Goal: Task Accomplishment & Management: Use online tool/utility

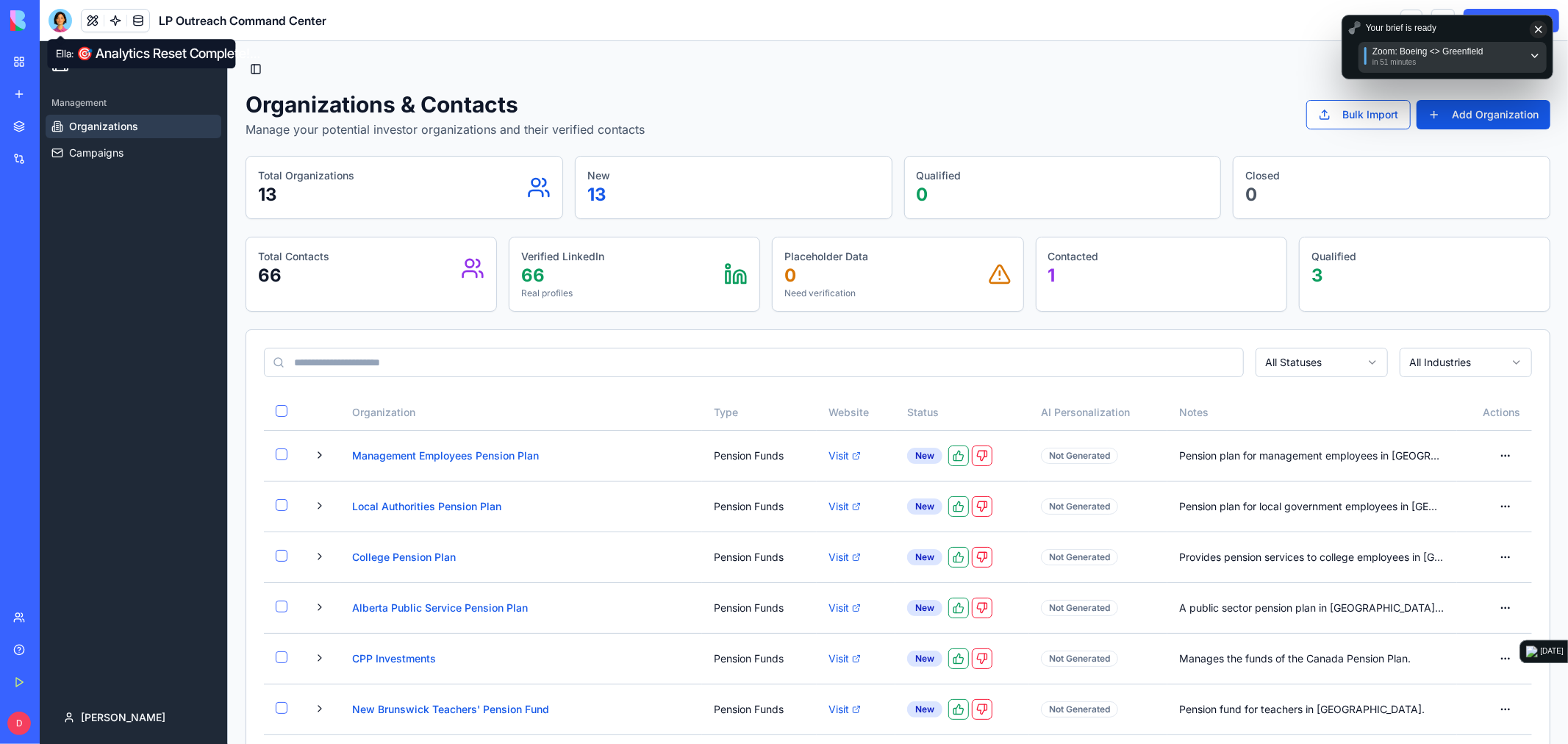
click at [59, 18] on div at bounding box center [60, 20] width 23 height 23
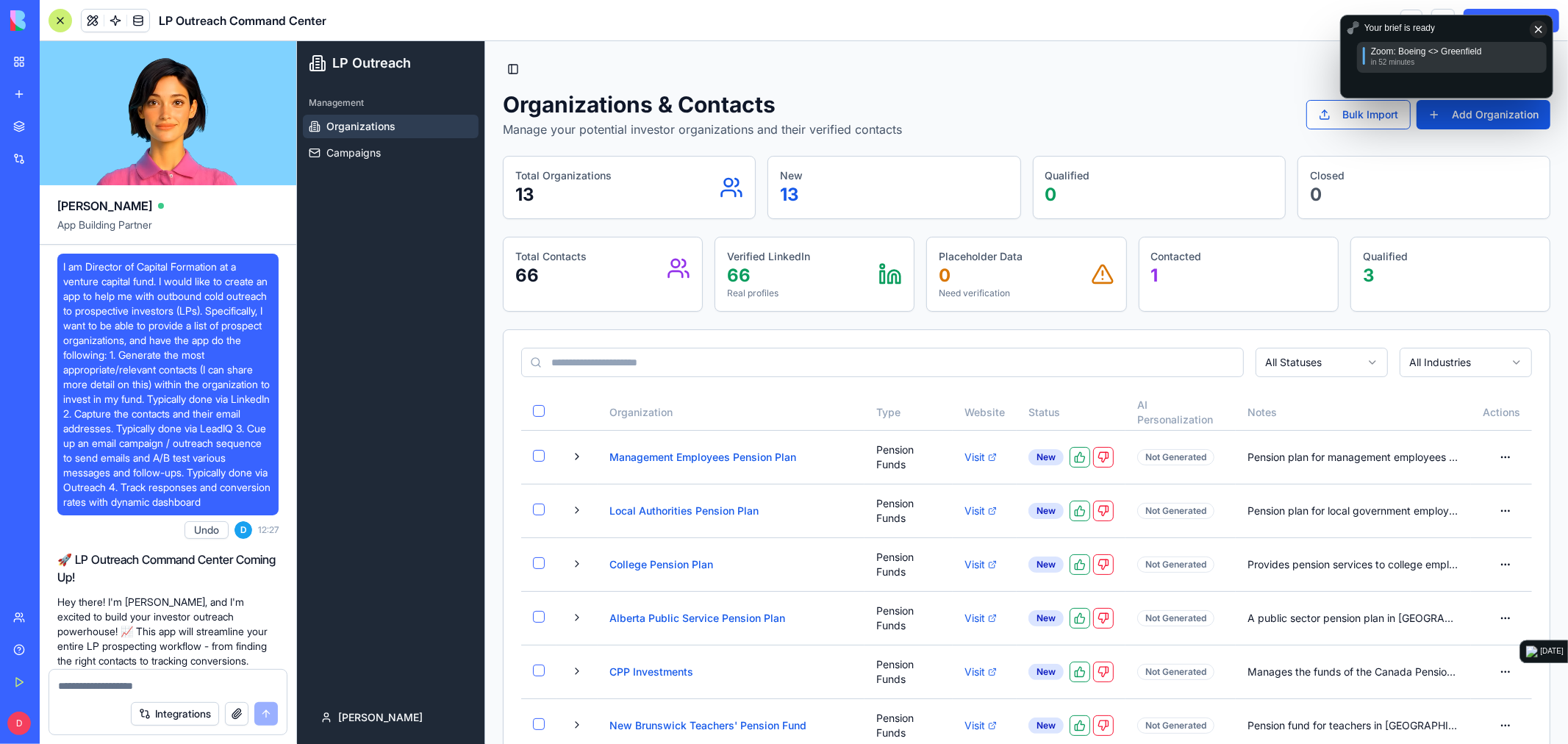
drag, startPoint x: 1465, startPoint y: 27, endPoint x: 1481, endPoint y: 30, distance: 16.3
click at [1213, 469] on div "Your brief is ready" at bounding box center [1212, 469] width 1 height 1
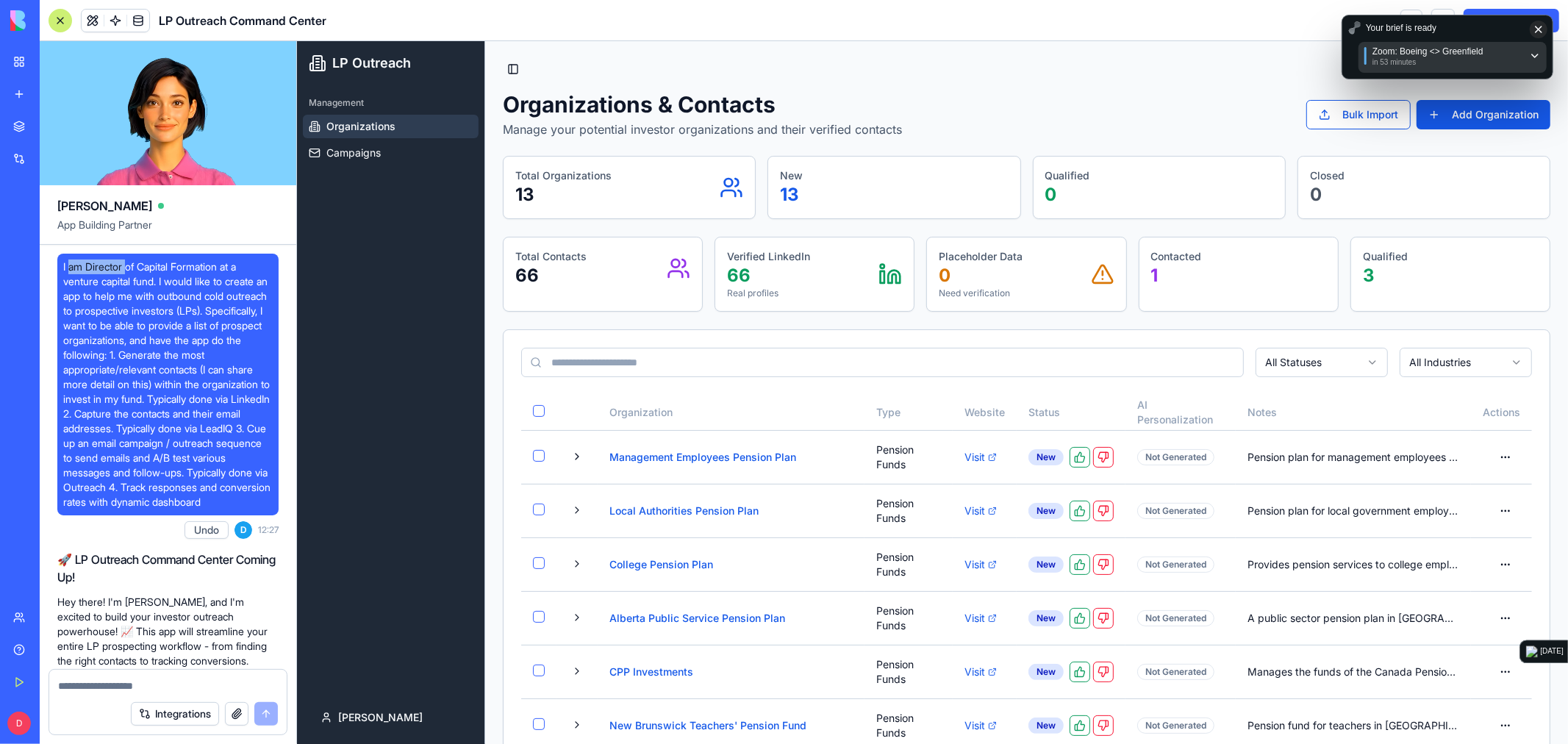
drag, startPoint x: 68, startPoint y: 268, endPoint x: 128, endPoint y: 269, distance: 60.0
click at [128, 269] on span "I am Director of Capital Formation at a venture capital fund. I would like to c…" at bounding box center [168, 384] width 210 height 250
drag, startPoint x: 90, startPoint y: 443, endPoint x: 158, endPoint y: 443, distance: 68.0
click at [158, 443] on span "I am Director of Capital Formation at a venture capital fund. I would like to c…" at bounding box center [168, 384] width 210 height 250
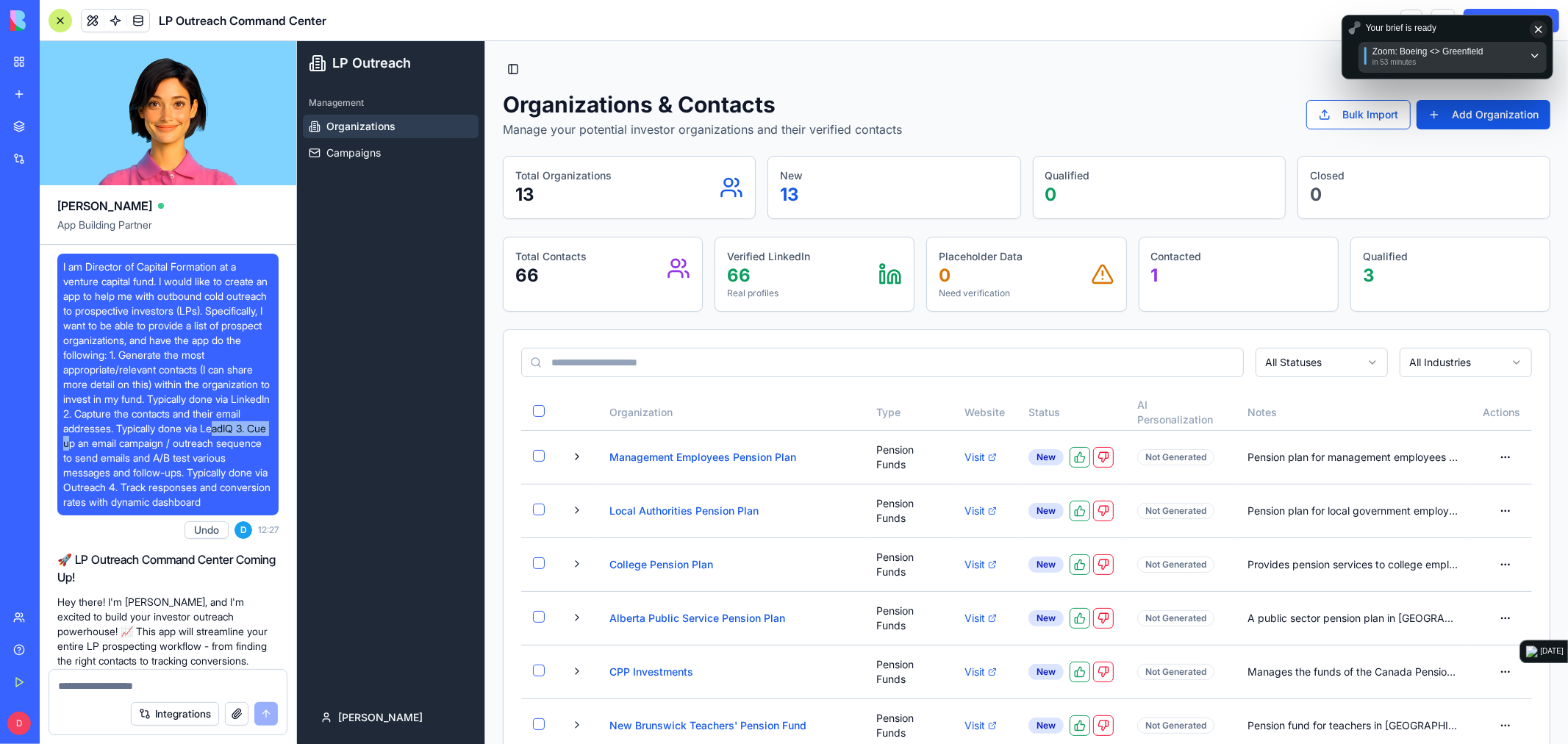
click at [158, 443] on span "I am Director of Capital Formation at a venture capital fund. I would like to c…" at bounding box center [168, 384] width 210 height 250
drag, startPoint x: 123, startPoint y: 443, endPoint x: 243, endPoint y: 461, distance: 121.3
click at [243, 461] on span "I am Director of Capital Formation at a venture capital fund. I would like to c…" at bounding box center [168, 384] width 210 height 250
drag, startPoint x: 129, startPoint y: 479, endPoint x: 232, endPoint y: 473, distance: 103.2
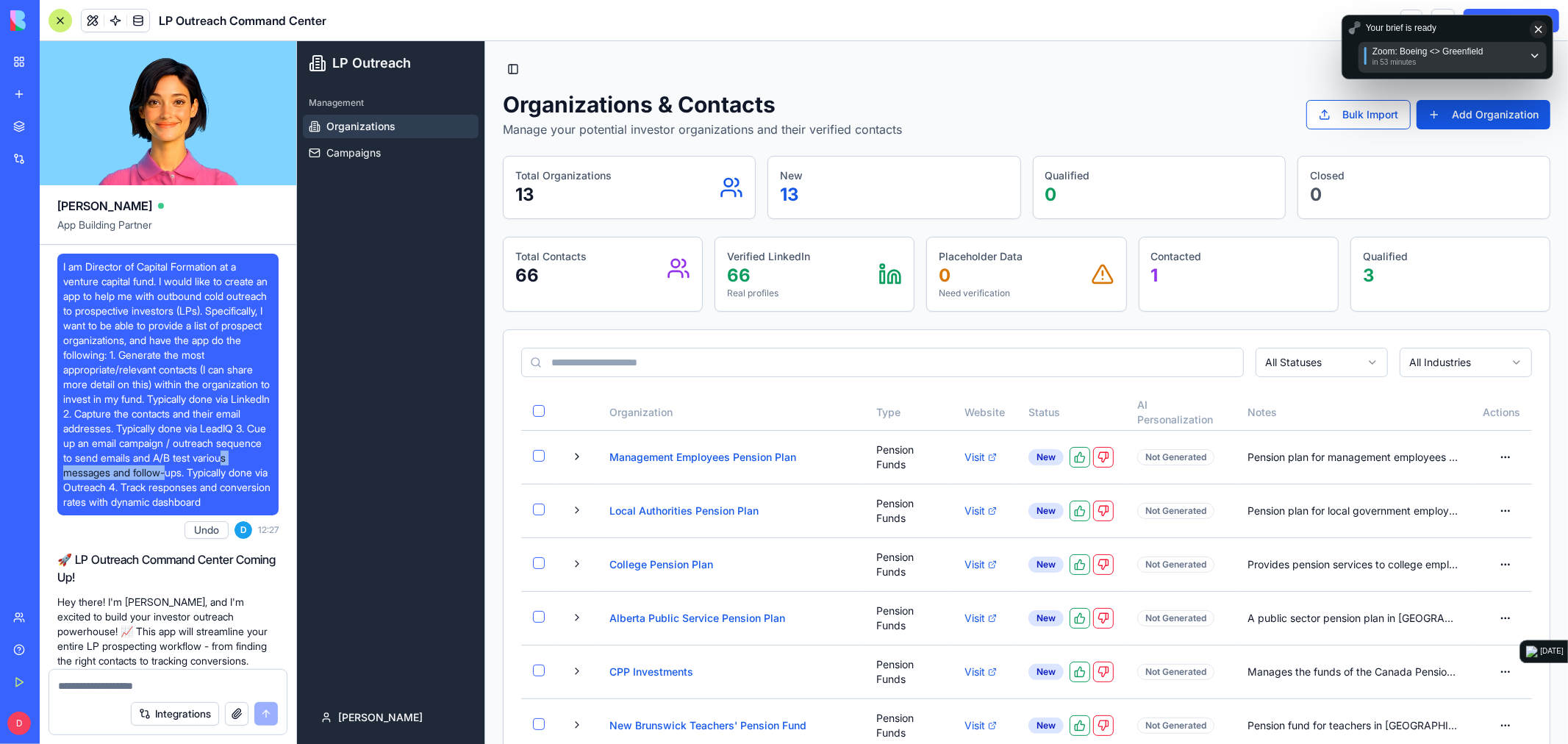
click at [232, 473] on span "I am Director of Capital Formation at a venture capital fund. I would like to c…" at bounding box center [168, 384] width 210 height 250
drag, startPoint x: 107, startPoint y: 497, endPoint x: 211, endPoint y: 512, distance: 105.1
click at [211, 509] on span "I am Director of Capital Formation at a venture capital fund. I would like to c…" at bounding box center [168, 384] width 210 height 250
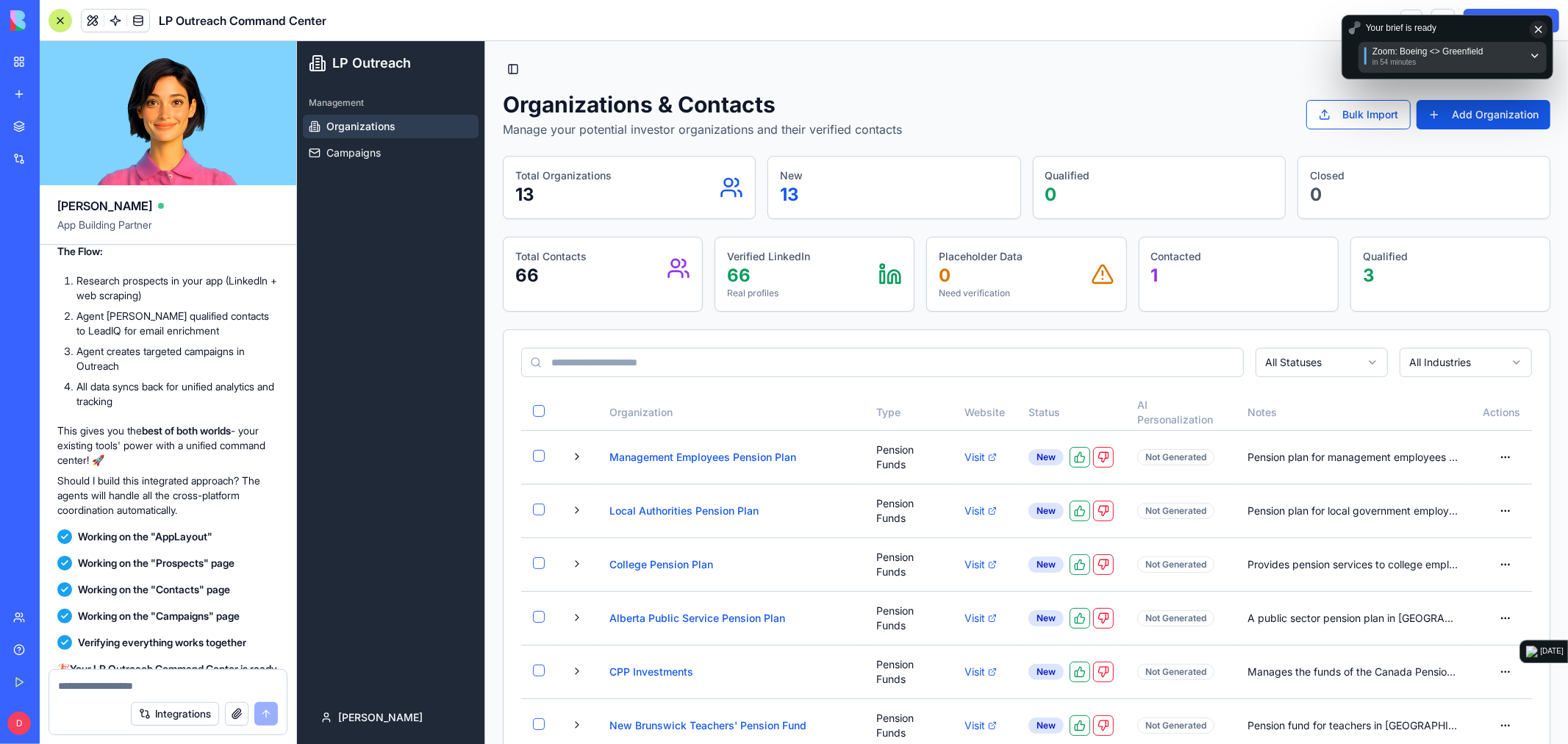
drag, startPoint x: 1422, startPoint y: 35, endPoint x: 1760, endPoint y: 82, distance: 341.3
click at [1568, 82] on html "BETA My Workspace New app Marketplace Integrations Recent Untitled App LP Outre…" at bounding box center [784, 372] width 1568 height 744
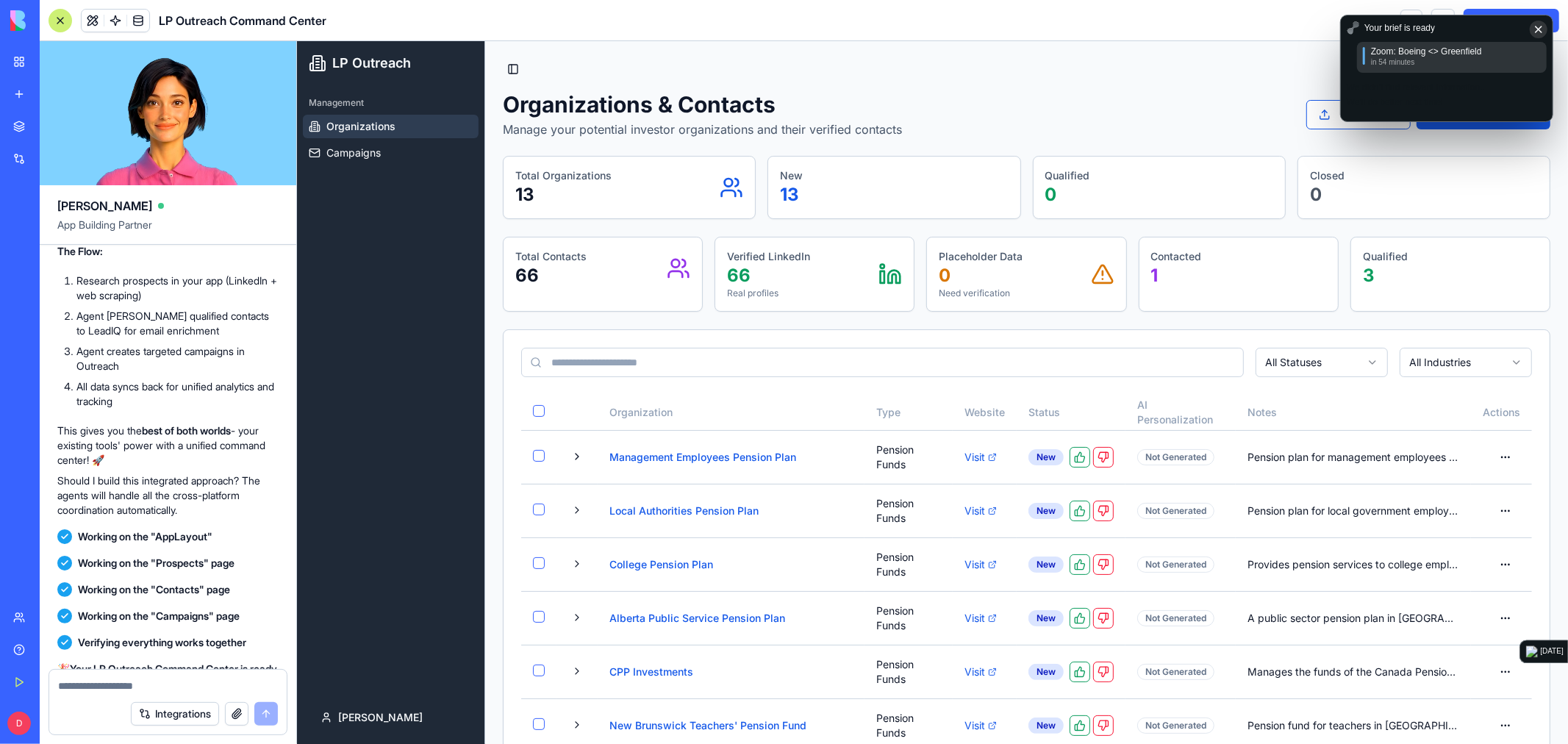
click at [282, 519] on icon at bounding box center [280, 522] width 3 height 6
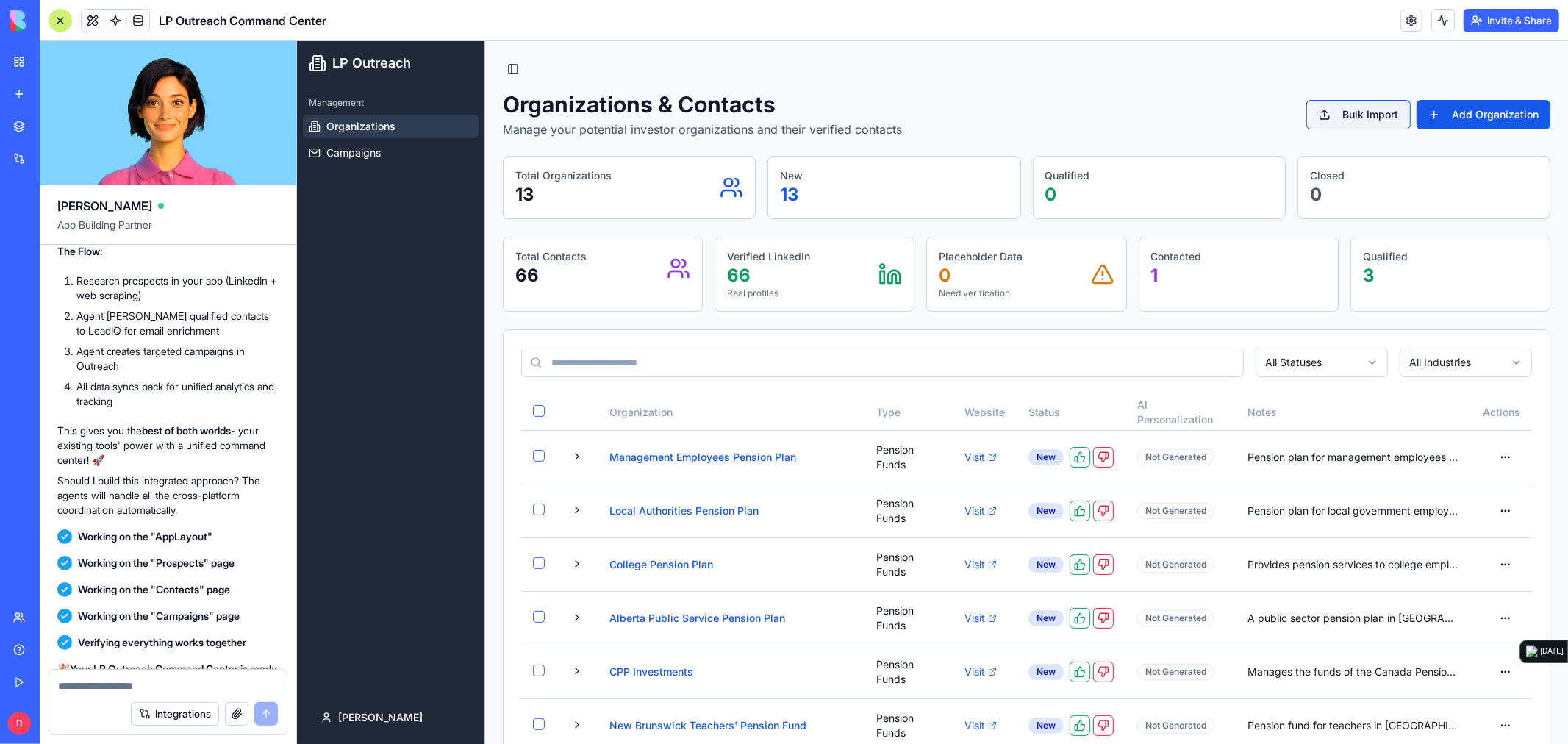
click at [1345, 125] on button "Bulk Import" at bounding box center [1358, 114] width 104 height 30
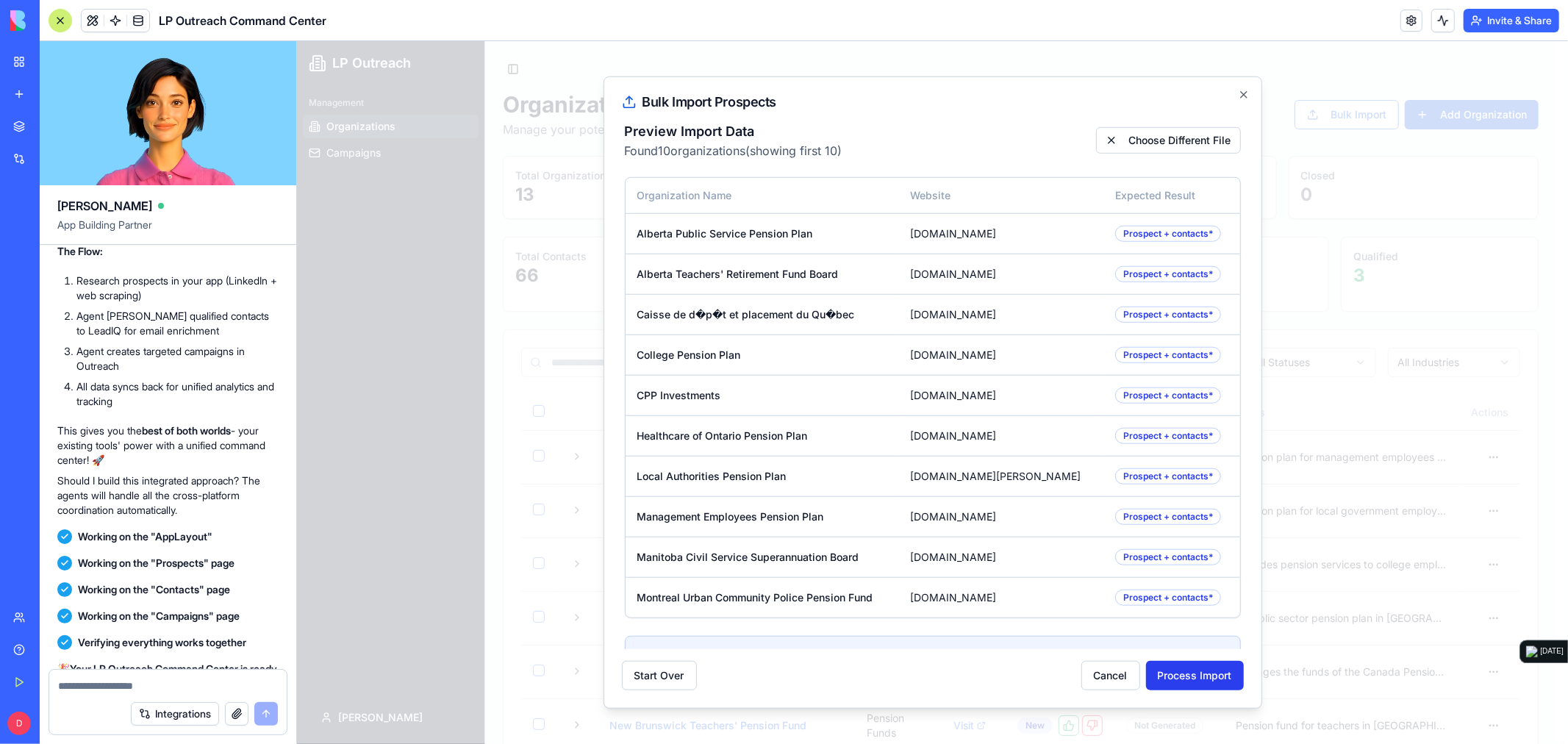
click at [1176, 665] on button "Process Import" at bounding box center [1194, 675] width 98 height 30
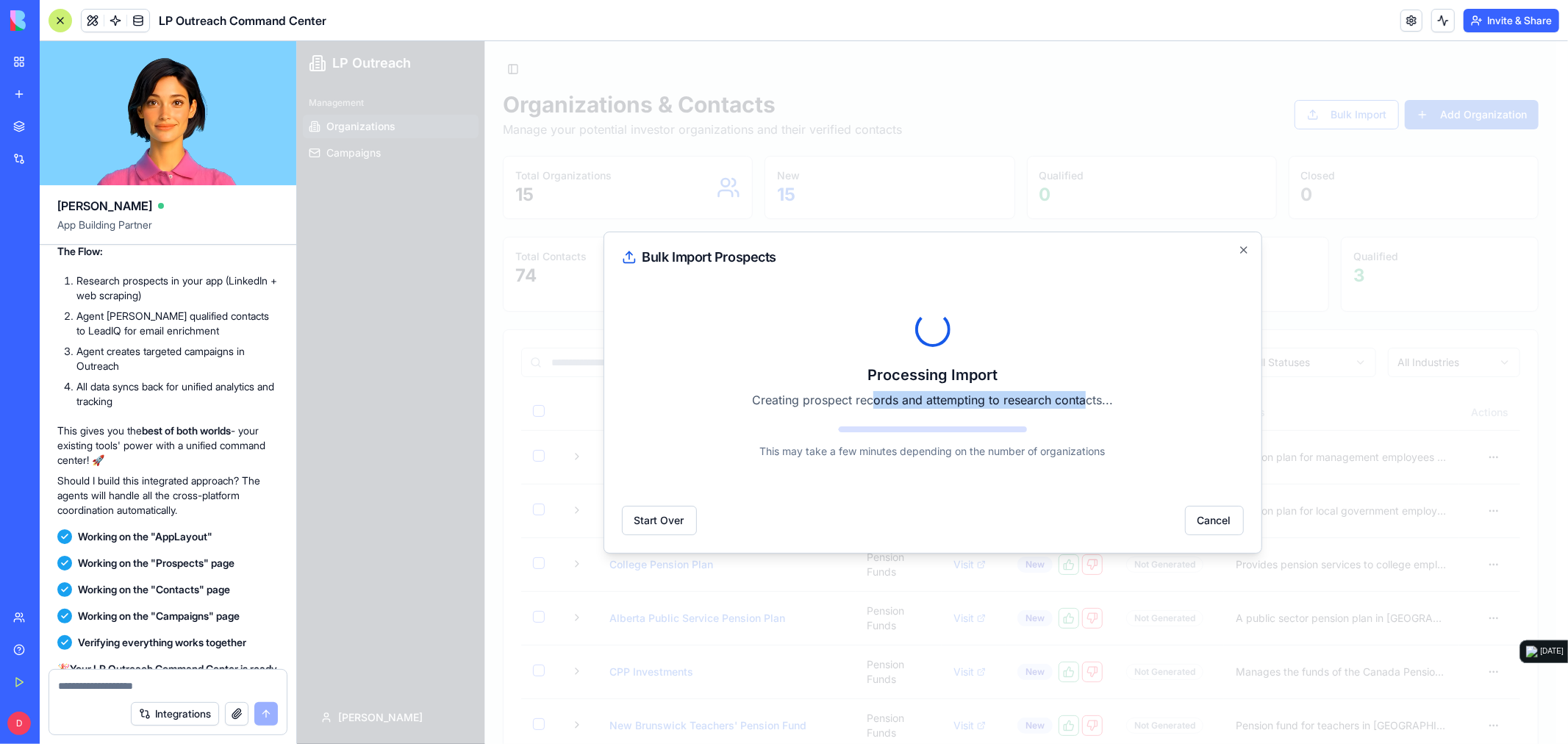
drag, startPoint x: 1084, startPoint y: 398, endPoint x: 876, endPoint y: 398, distance: 208.0
click at [876, 398] on p "Creating prospect records and attempting to research contacts..." at bounding box center [932, 399] width 617 height 18
click at [879, 400] on p "Creating prospect records and attempting to research contacts..." at bounding box center [932, 399] width 617 height 18
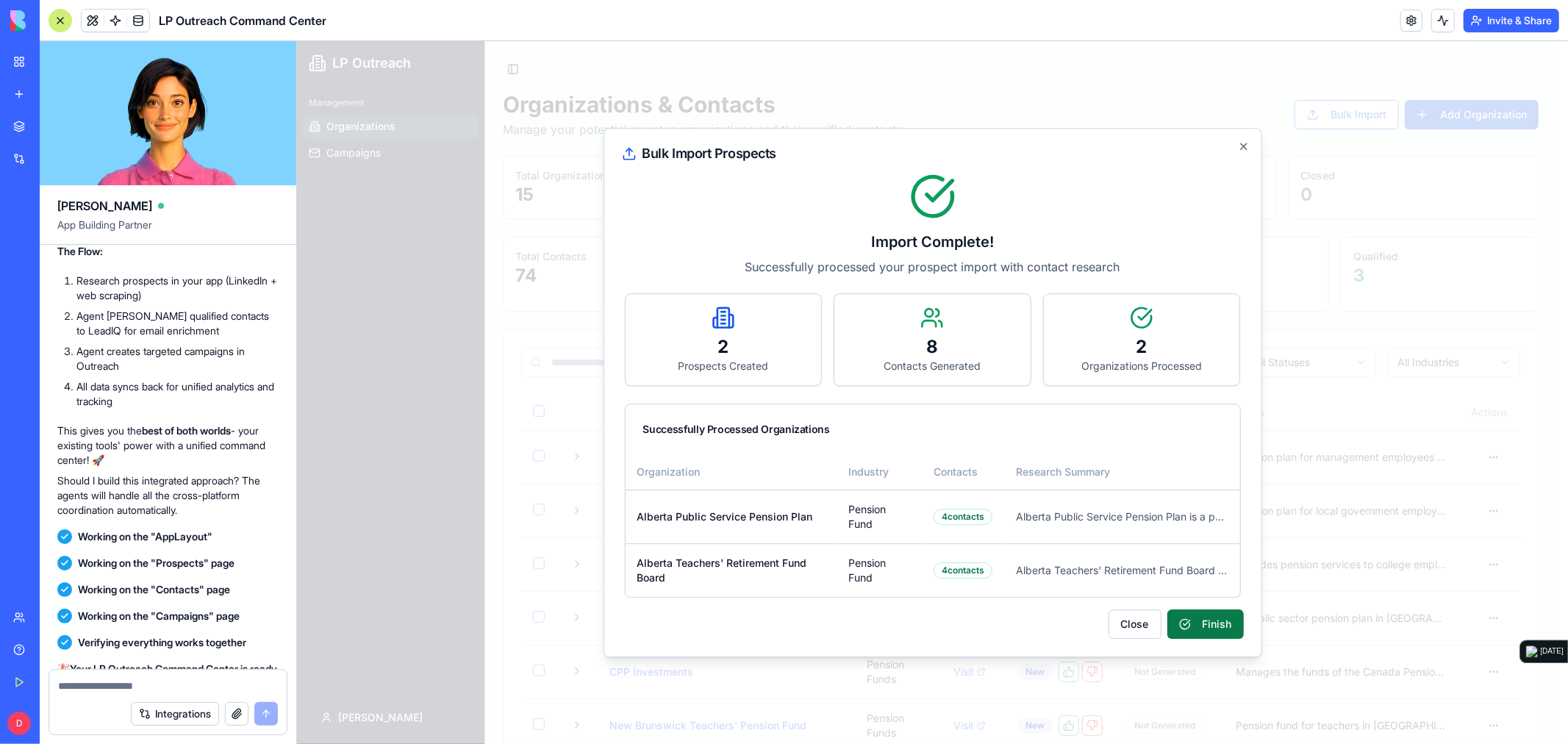
click at [1200, 615] on button "Finish" at bounding box center [1205, 624] width 76 height 30
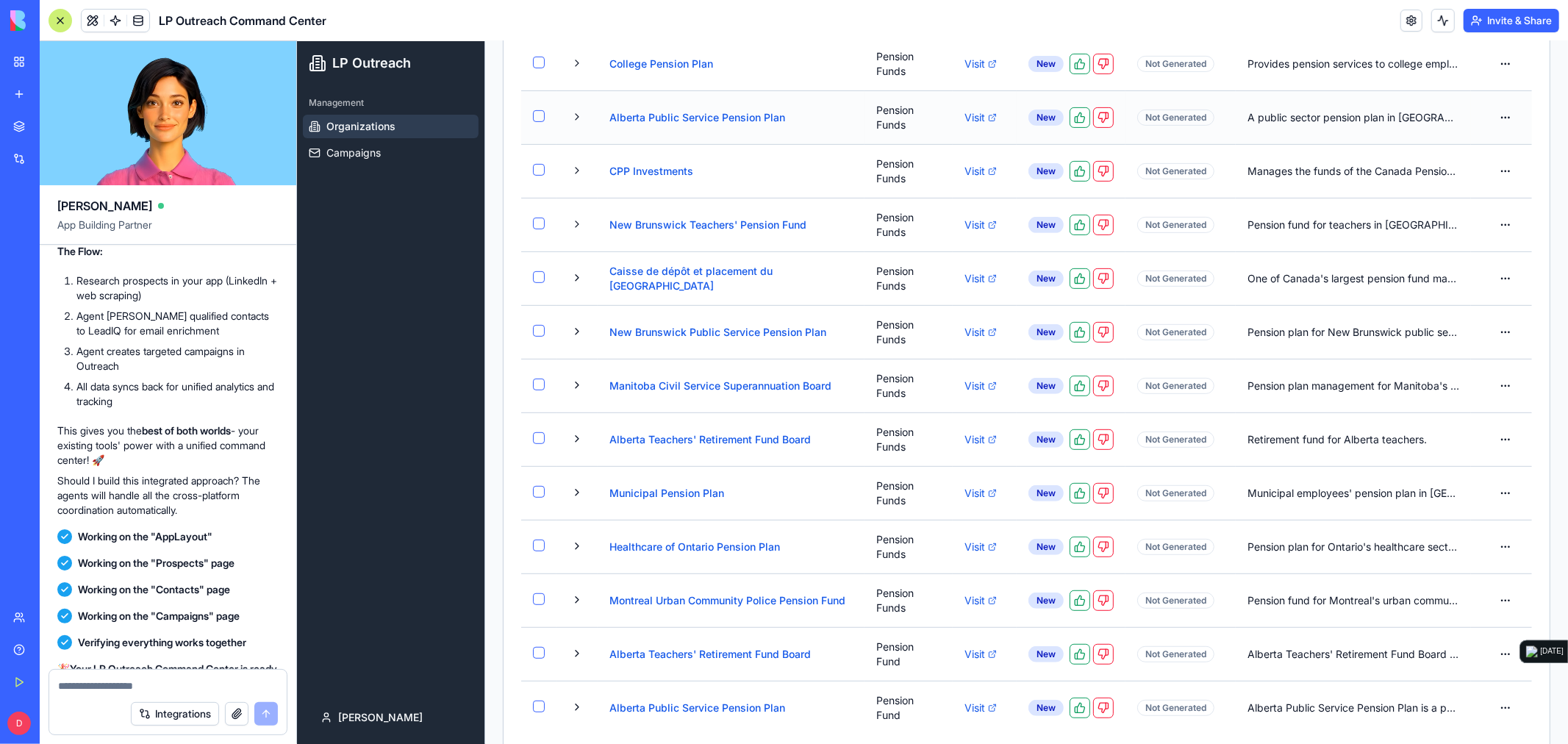
scroll to position [522, 0]
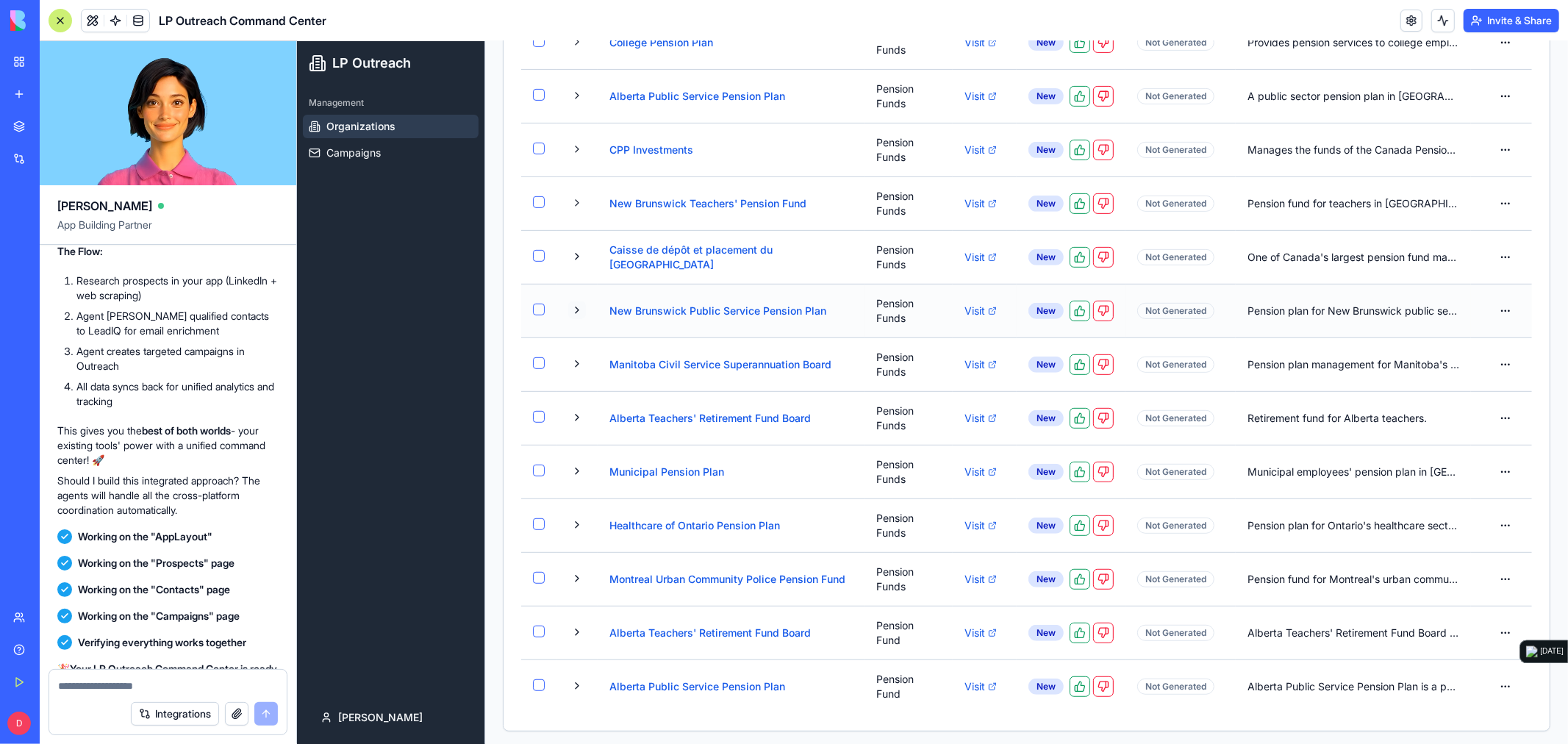
click at [574, 305] on button at bounding box center [576, 309] width 18 height 18
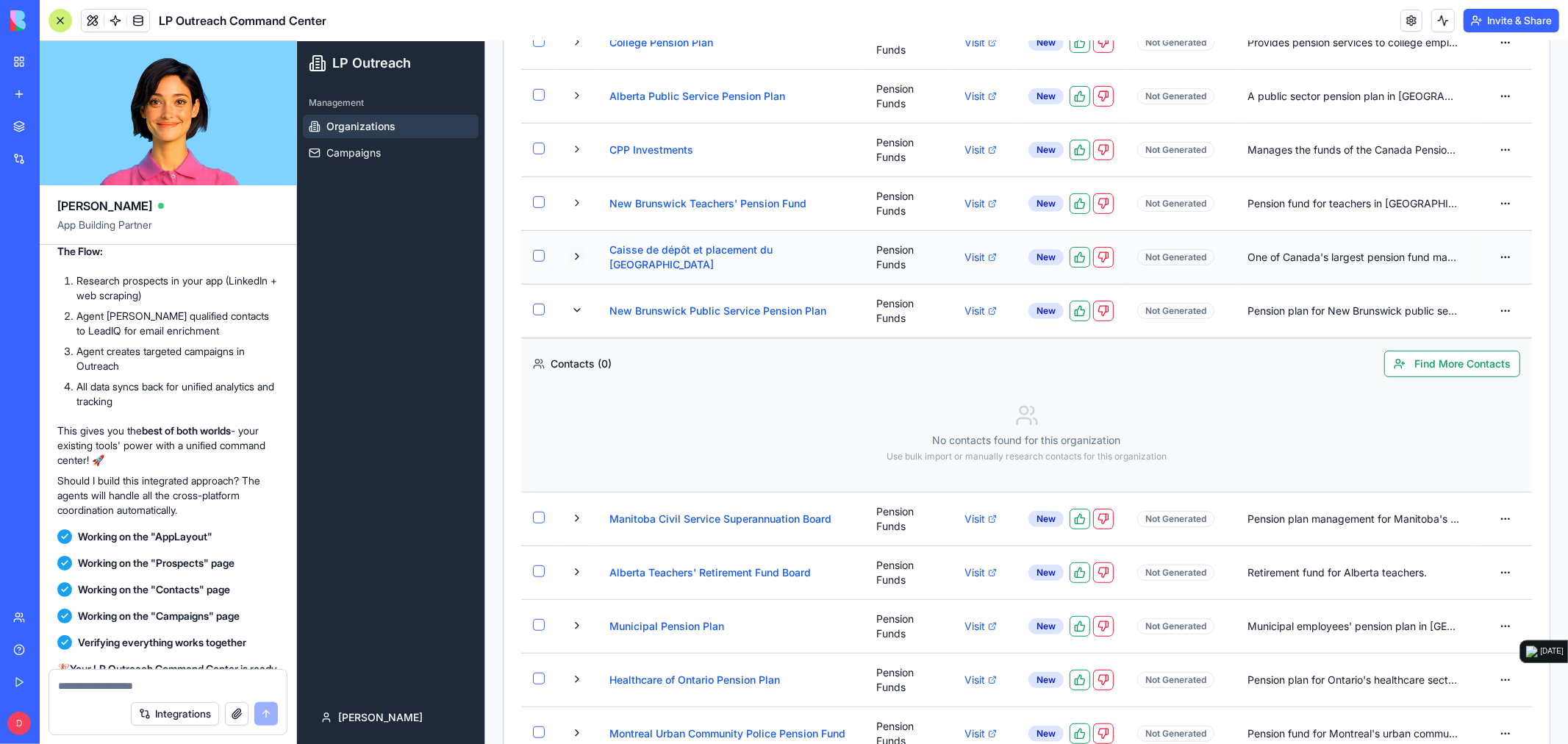
click at [575, 250] on button at bounding box center [576, 255] width 18 height 18
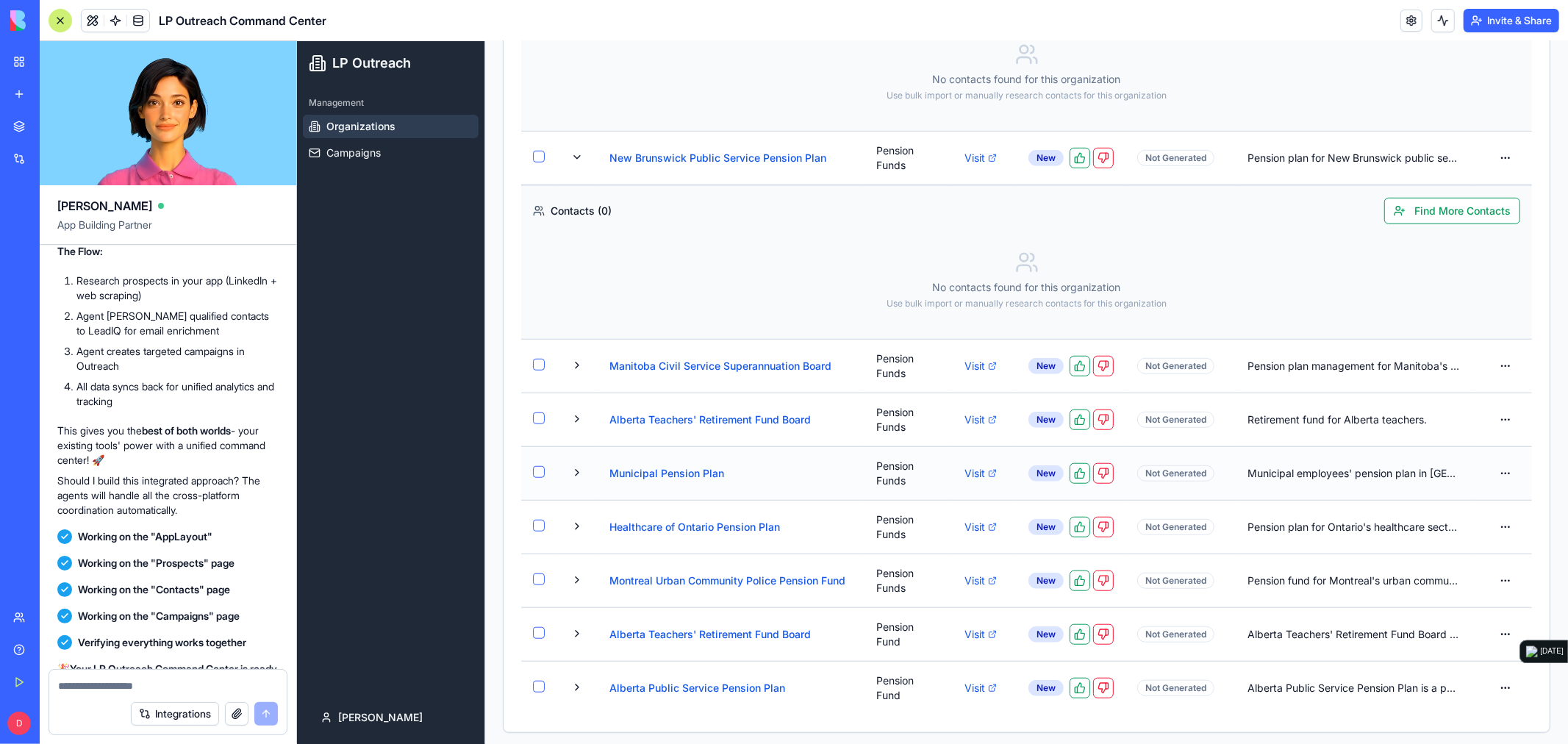
scroll to position [831, 0]
click at [571, 682] on button at bounding box center [576, 684] width 18 height 18
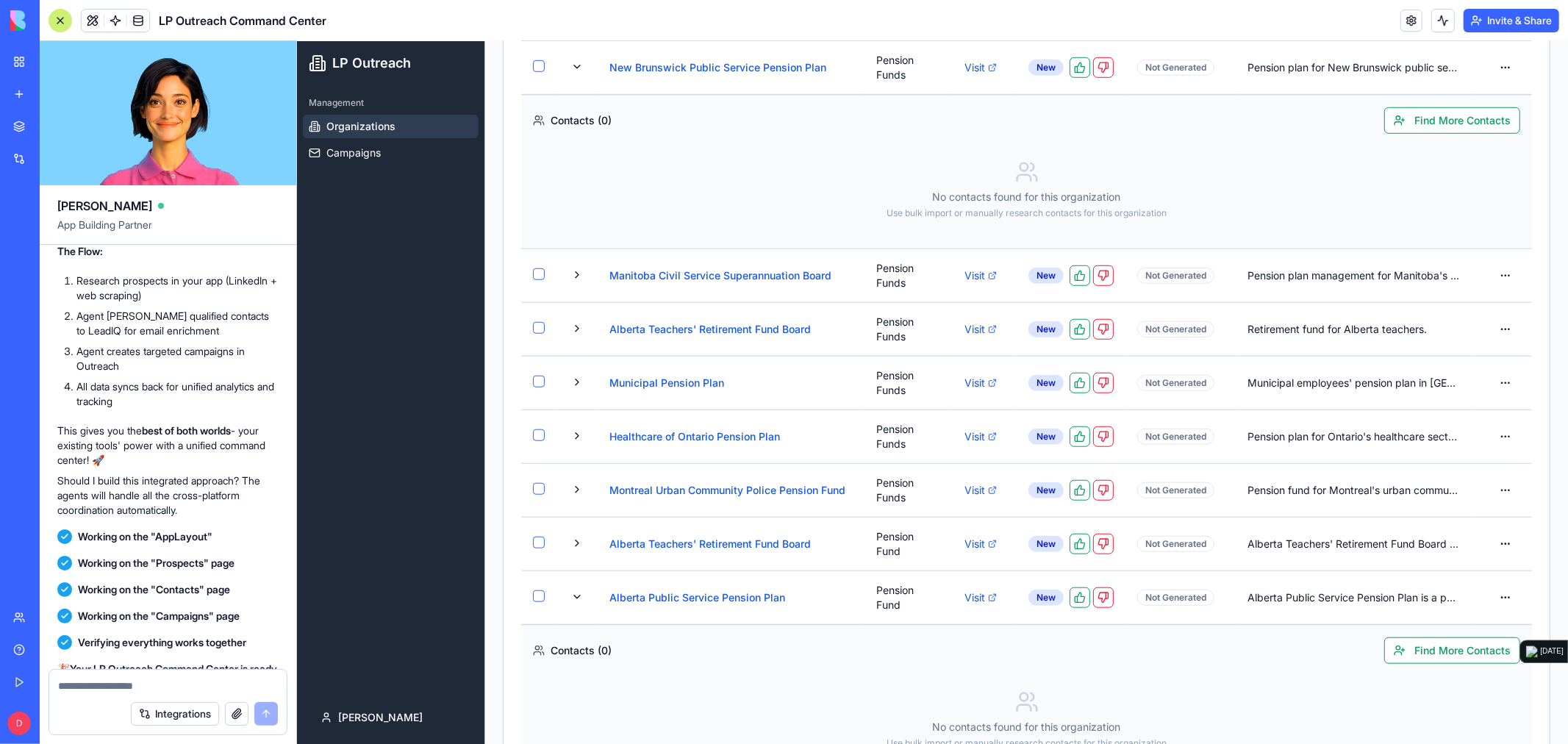
scroll to position [985, 0]
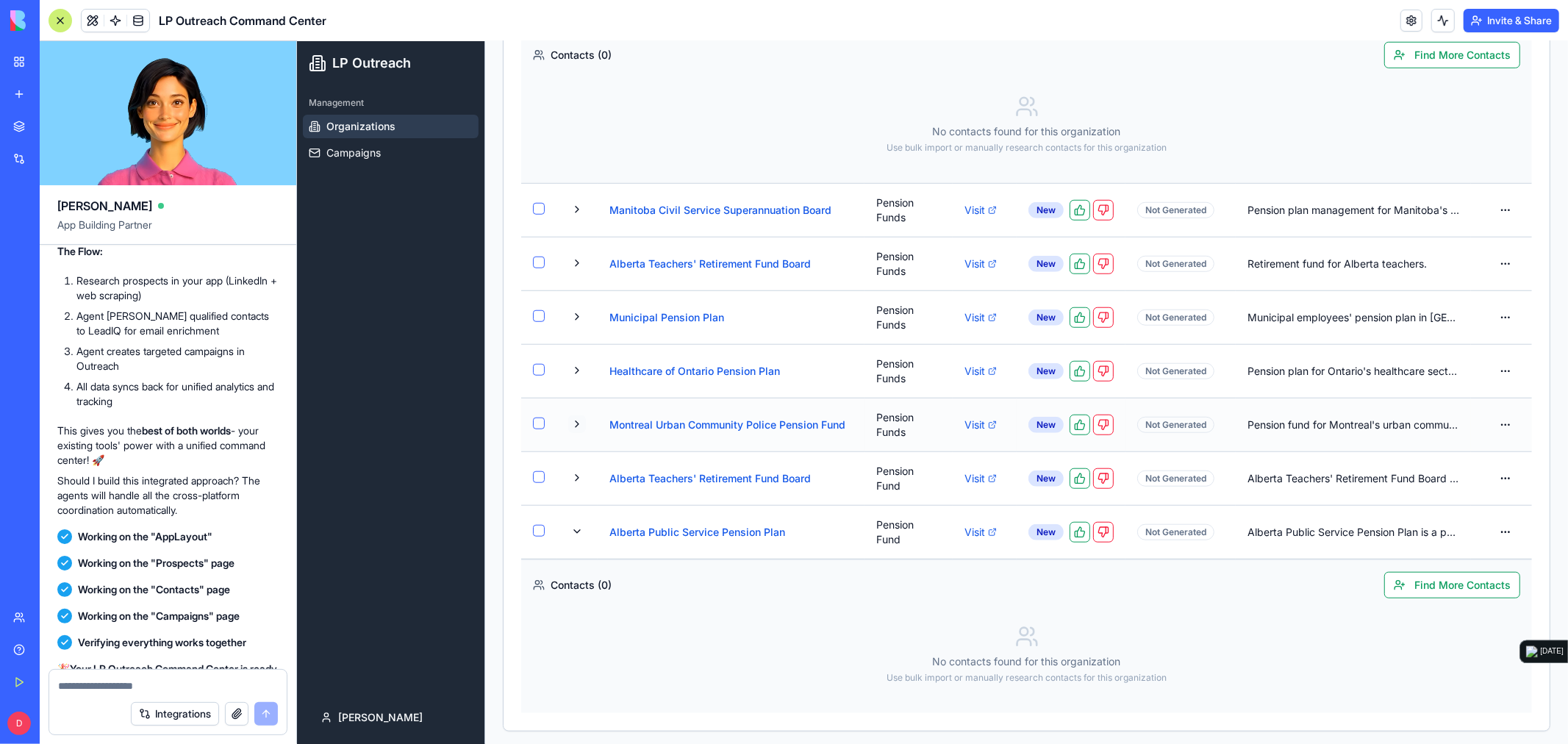
click at [576, 424] on button at bounding box center [576, 423] width 18 height 18
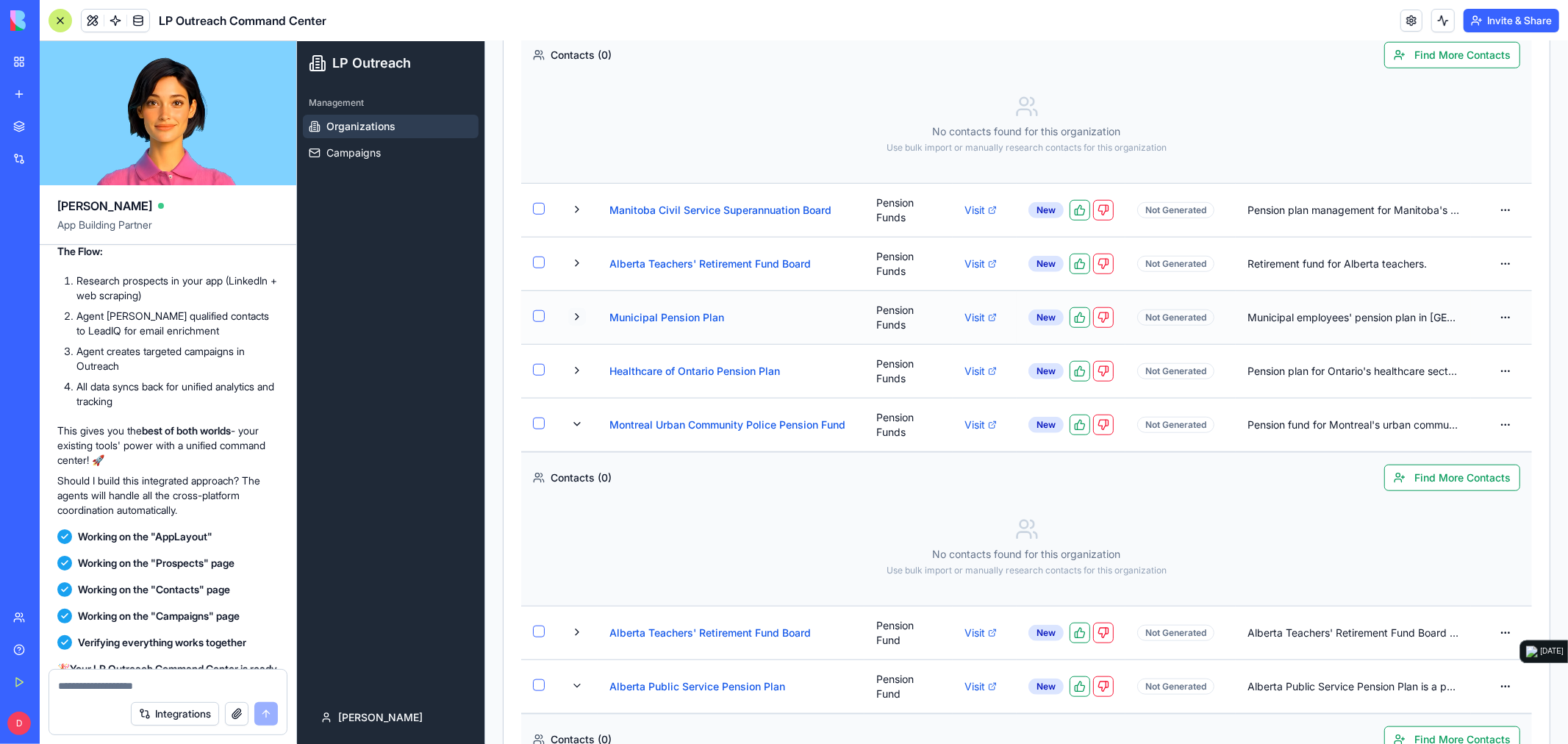
click at [581, 318] on button at bounding box center [576, 315] width 18 height 18
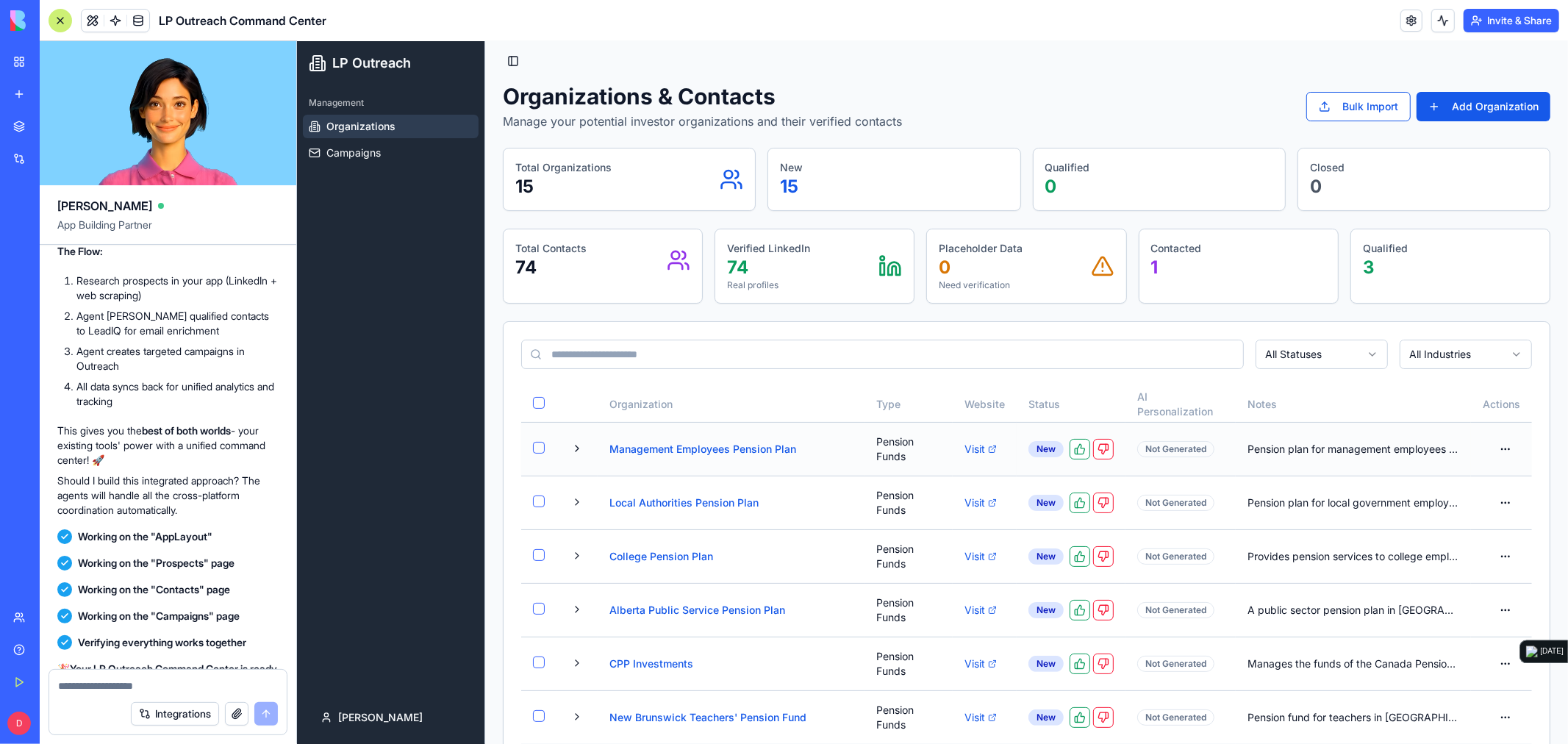
scroll to position [0, 0]
